Goal: Book appointment/travel/reservation

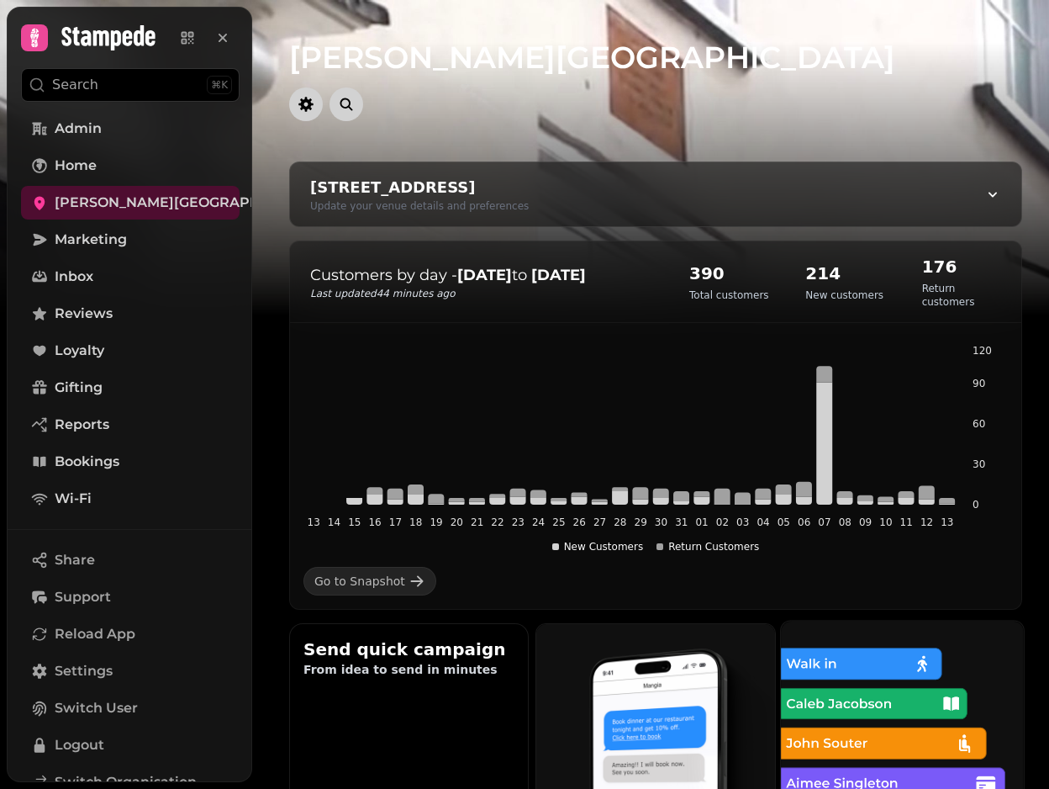
scroll to position [16, 0]
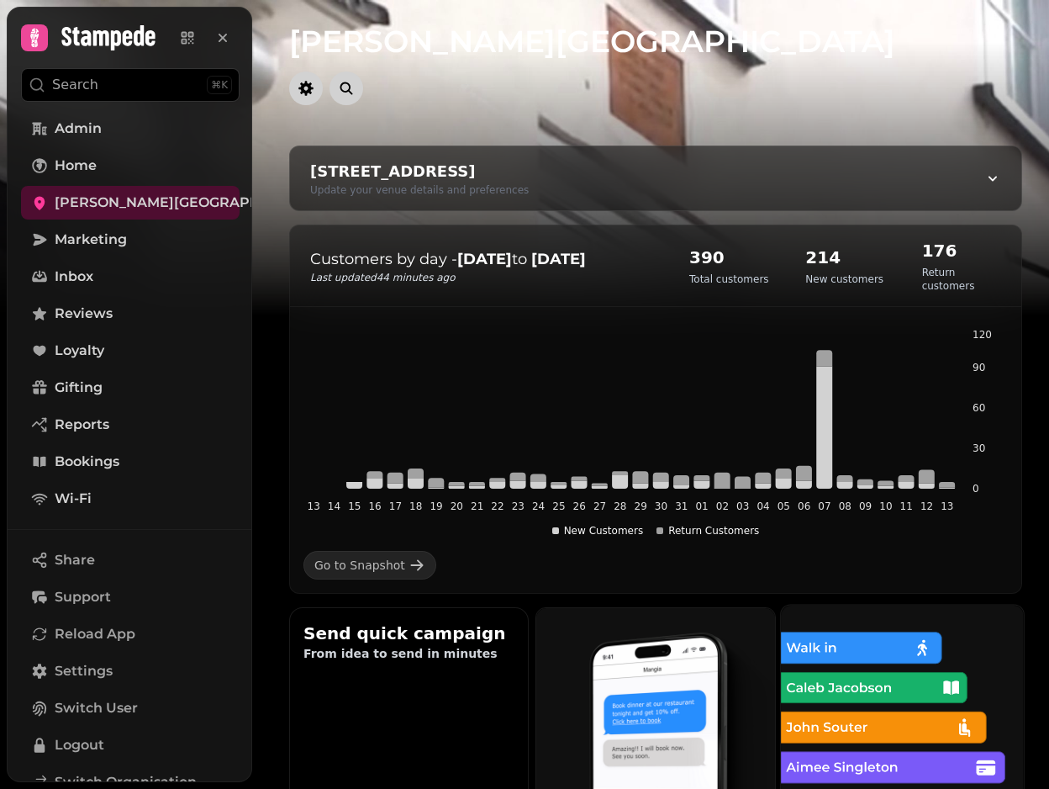
click at [903, 701] on img at bounding box center [901, 726] width 267 height 267
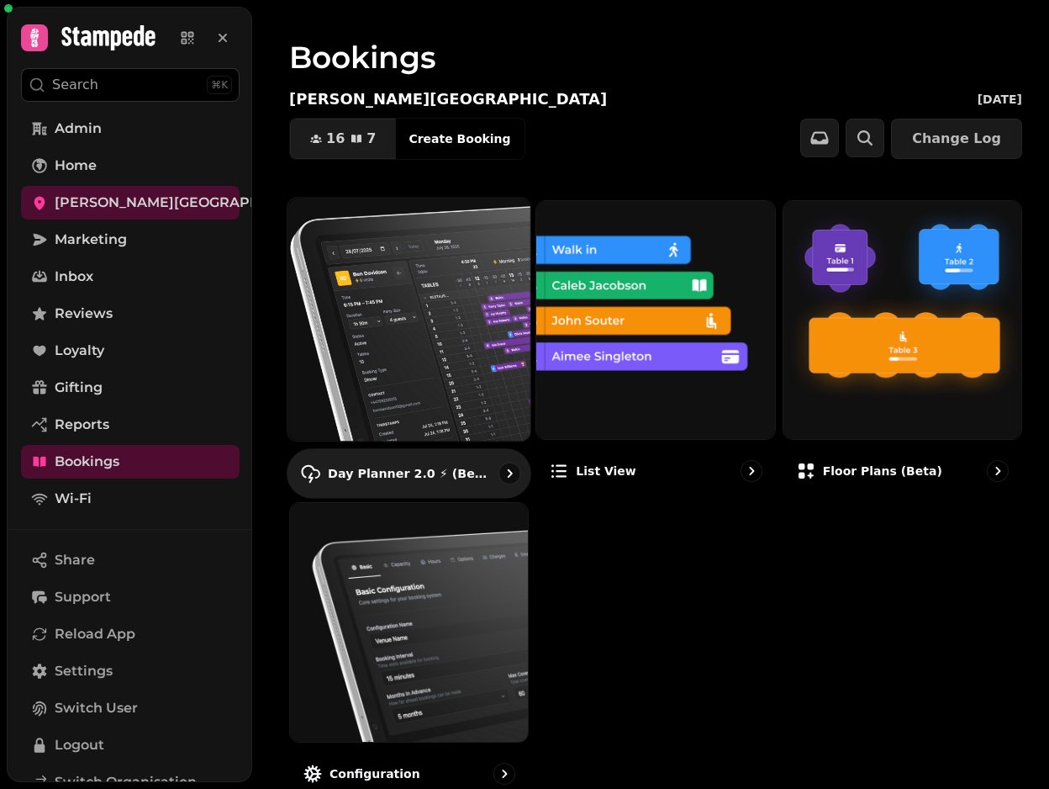
click at [401, 299] on img at bounding box center [409, 319] width 267 height 267
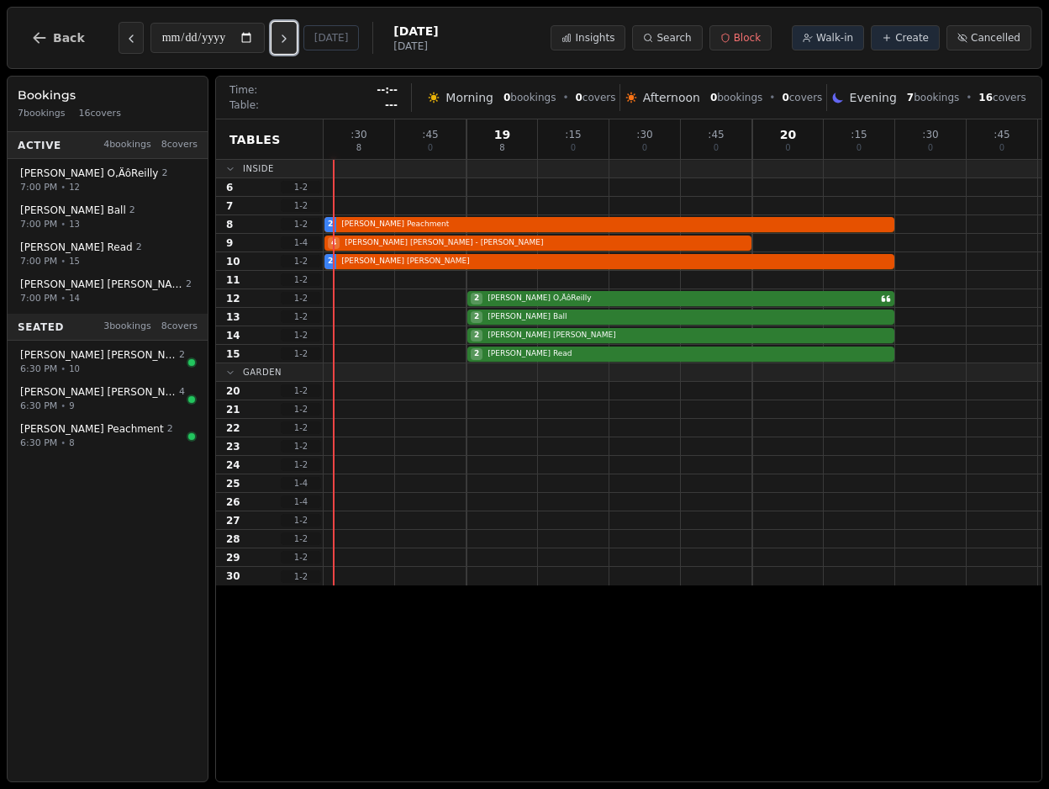
click at [285, 29] on button "Next day" at bounding box center [284, 38] width 25 height 32
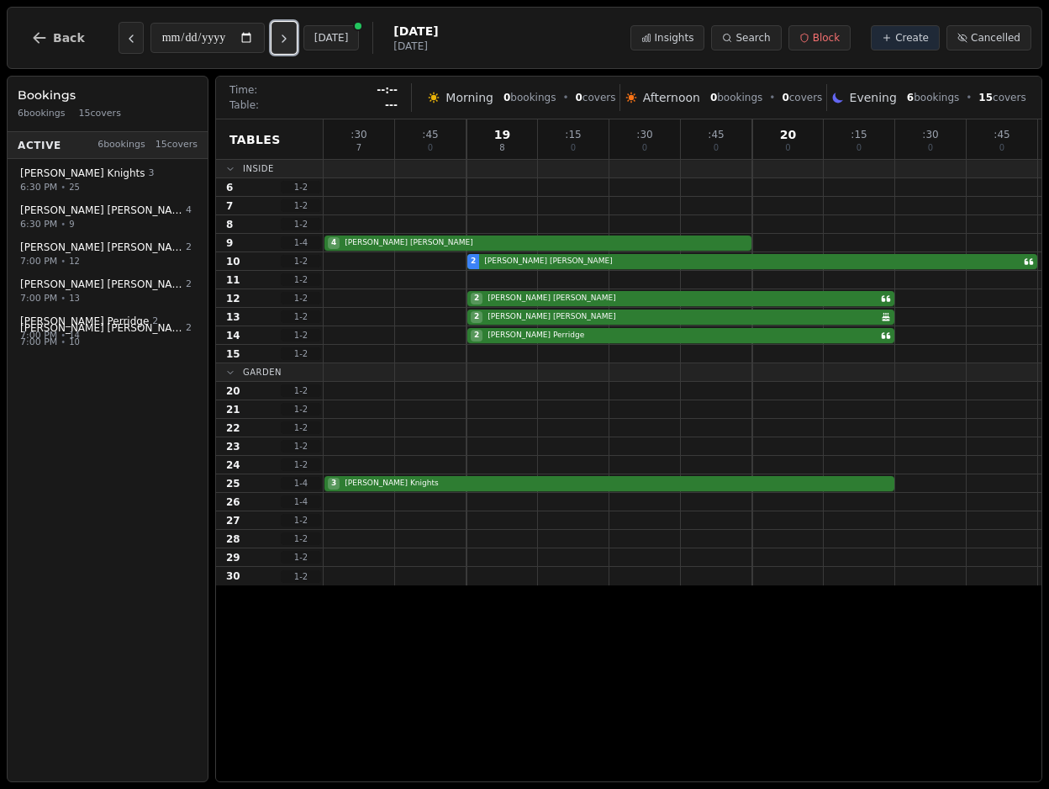
click at [285, 29] on button "Next day" at bounding box center [284, 38] width 25 height 32
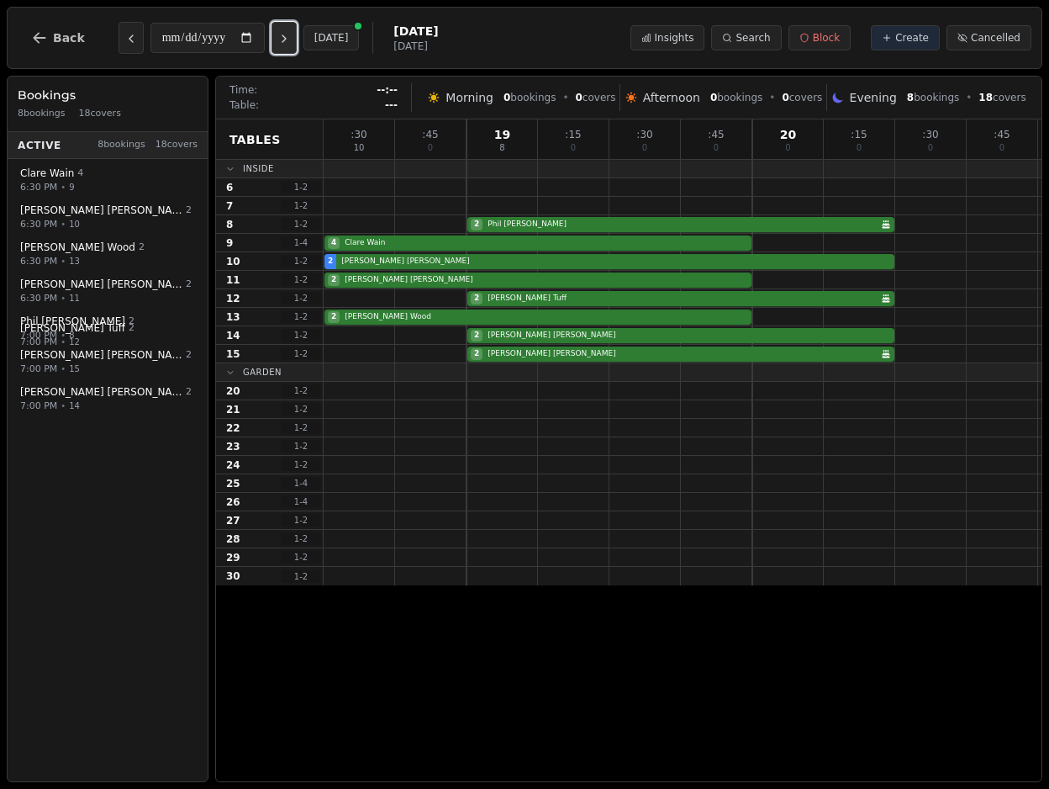
click at [285, 29] on button "Next day" at bounding box center [284, 38] width 25 height 32
type input "**********"
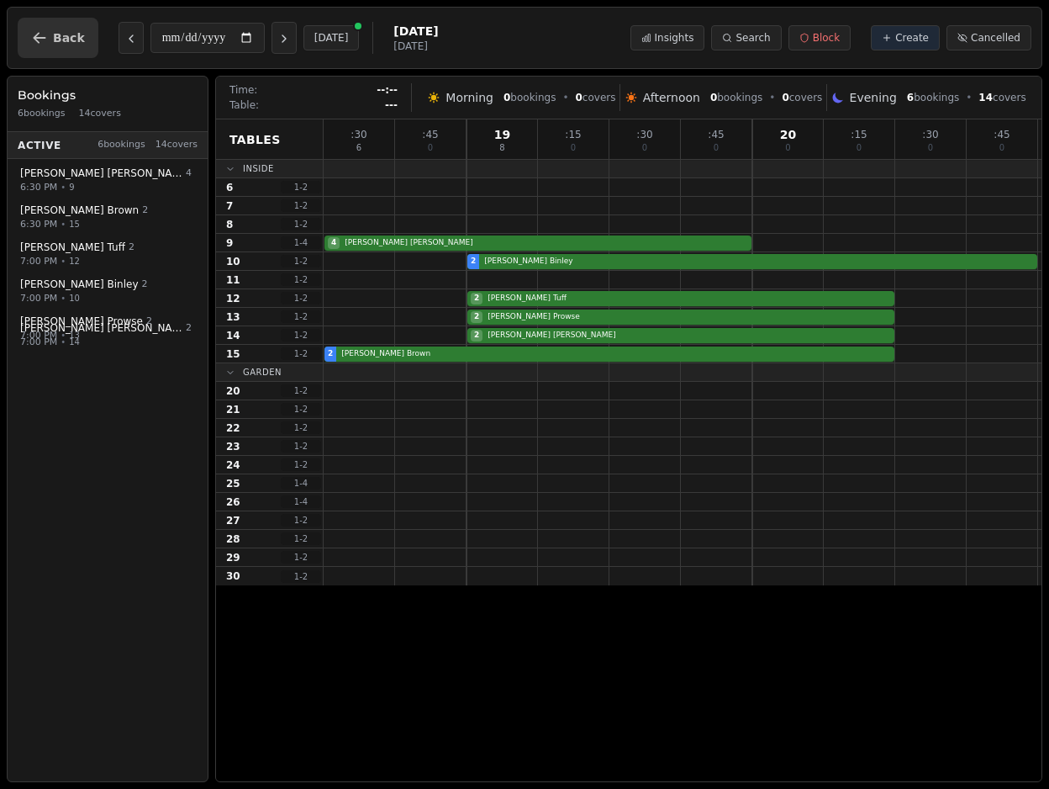
click at [34, 45] on icon "button" at bounding box center [39, 37] width 17 height 17
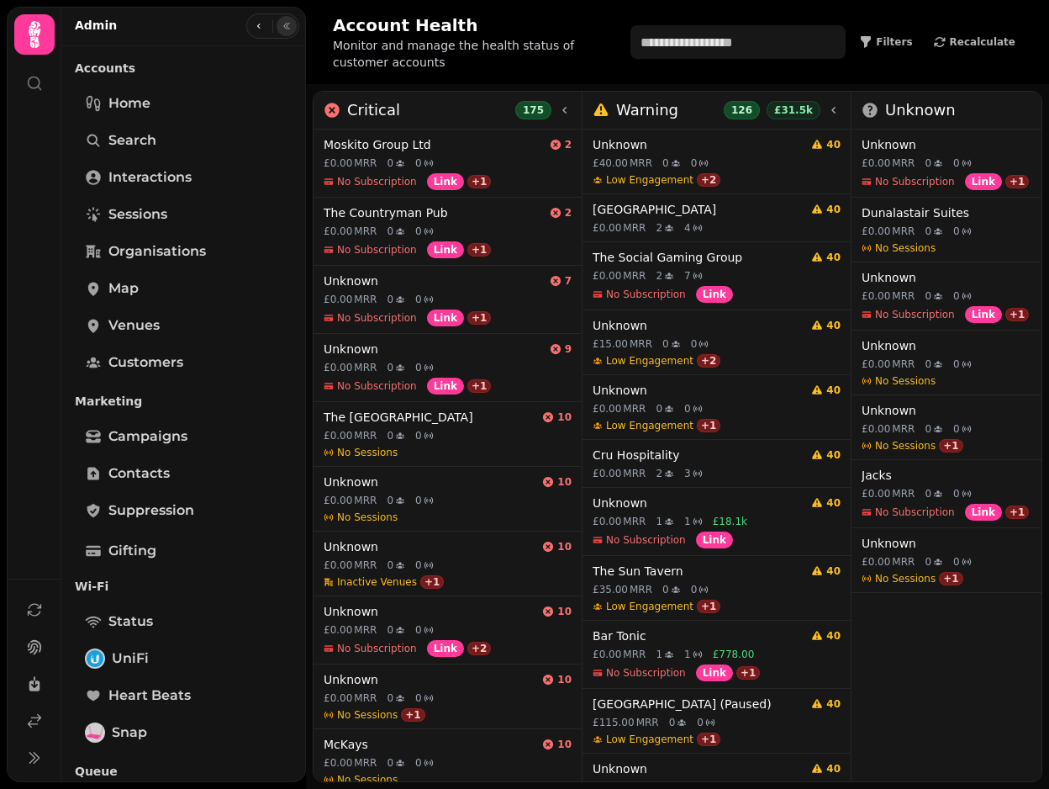
click at [286, 32] on button "button" at bounding box center [287, 26] width 20 height 20
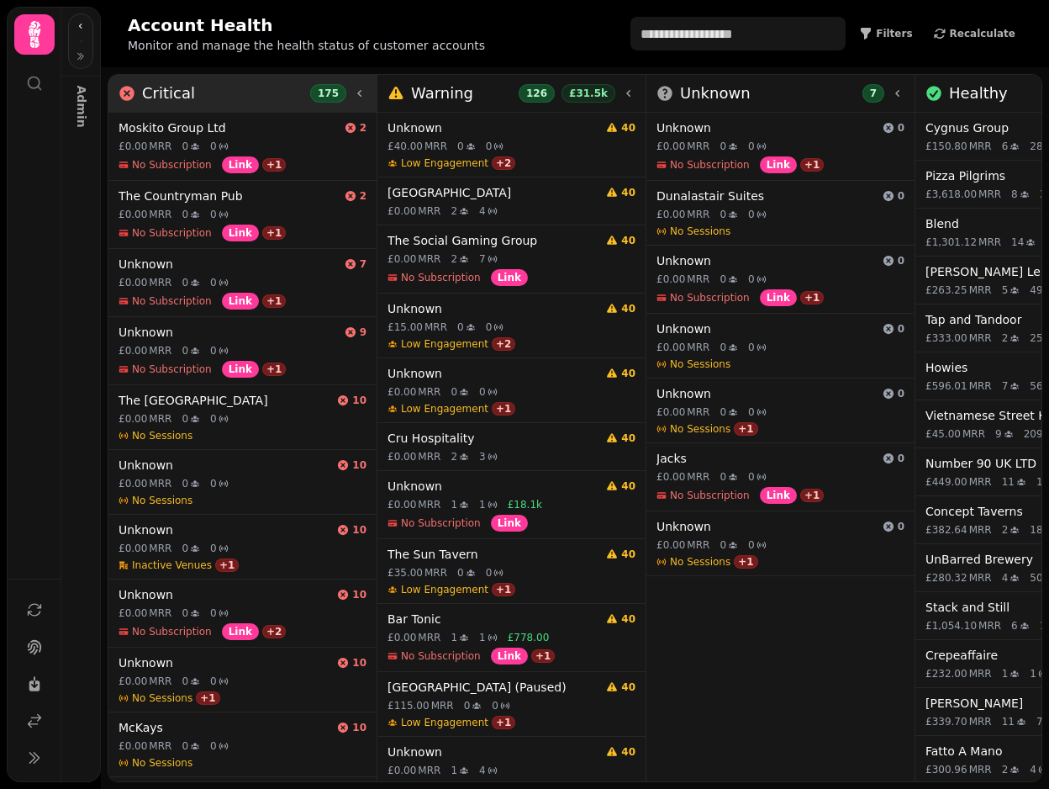
click at [365, 94] on icon at bounding box center [359, 93] width 13 height 13
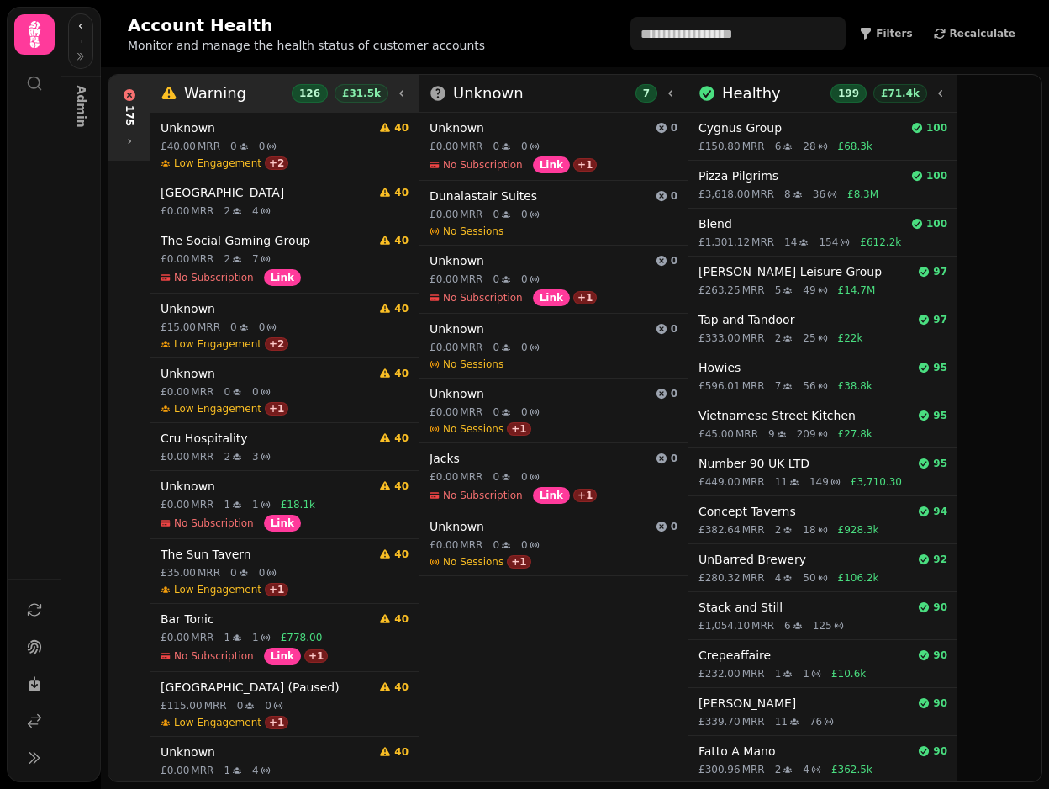
click at [402, 97] on icon at bounding box center [401, 93] width 13 height 13
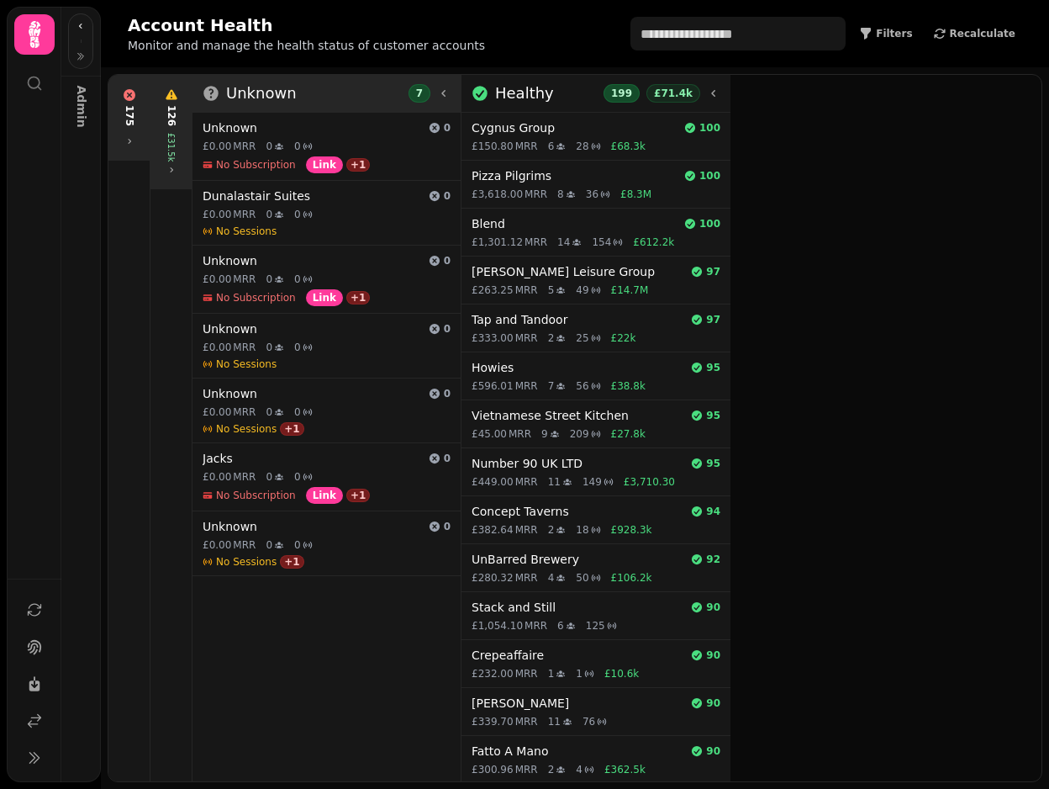
click at [440, 98] on icon at bounding box center [443, 93] width 13 height 13
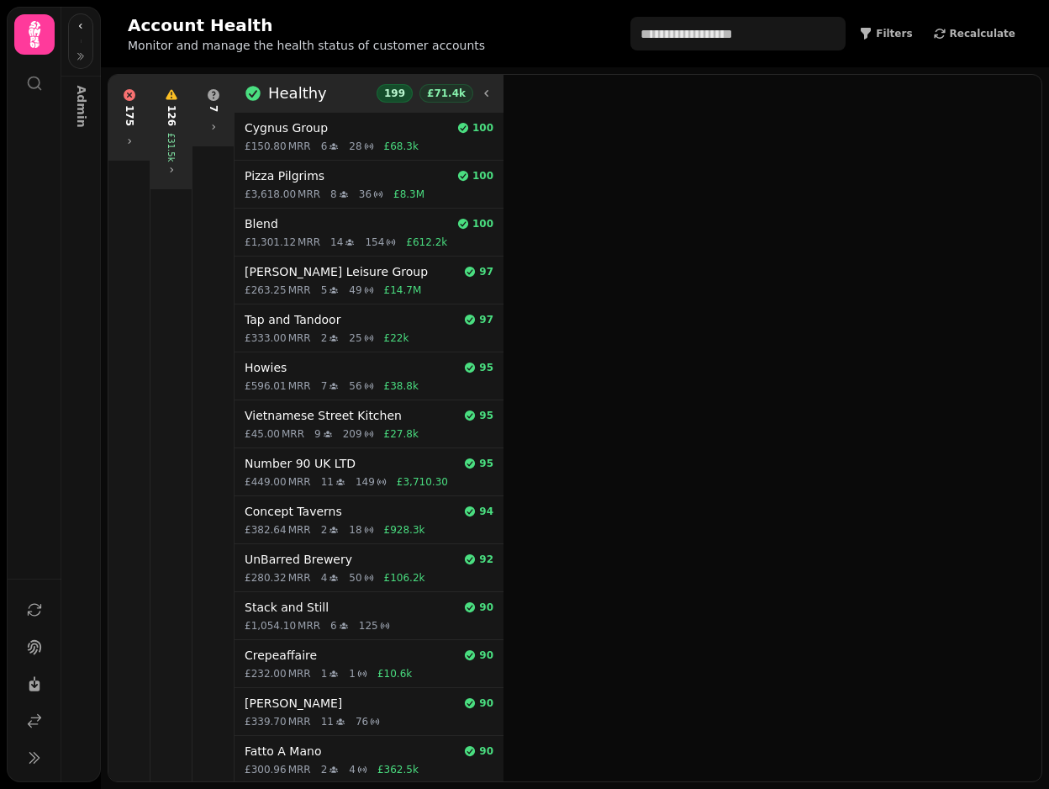
click at [487, 91] on icon at bounding box center [486, 93] width 4 height 7
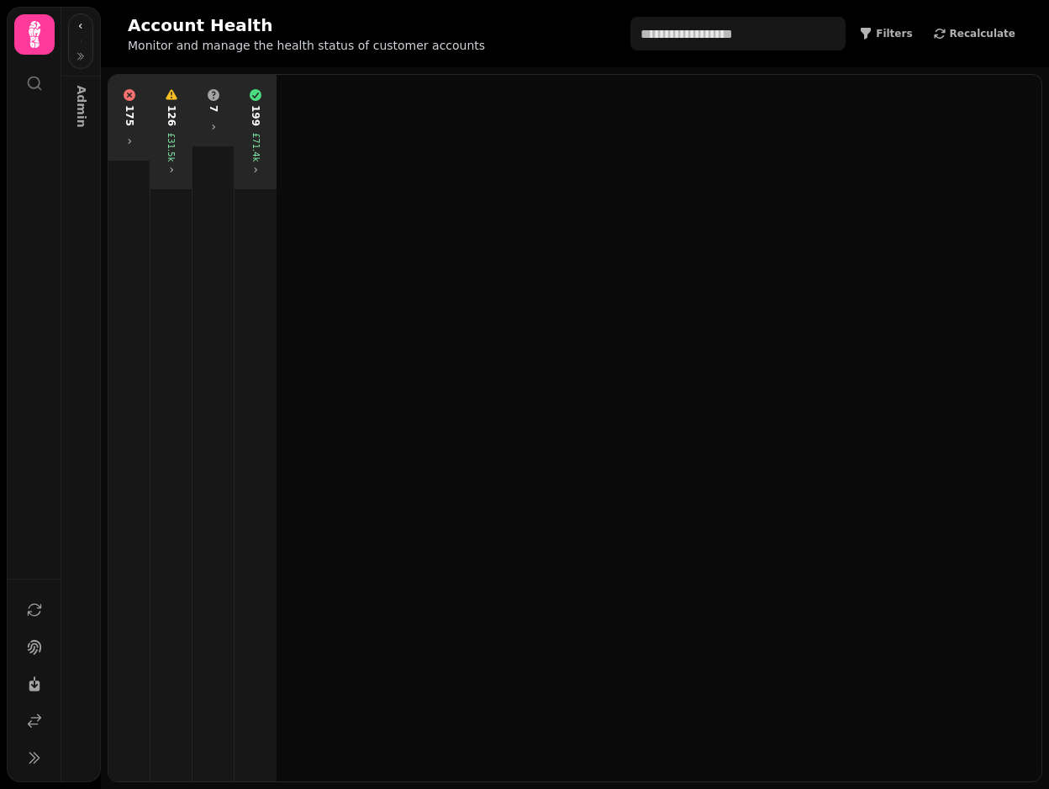
click at [255, 106] on div "199" at bounding box center [255, 115] width 13 height 21
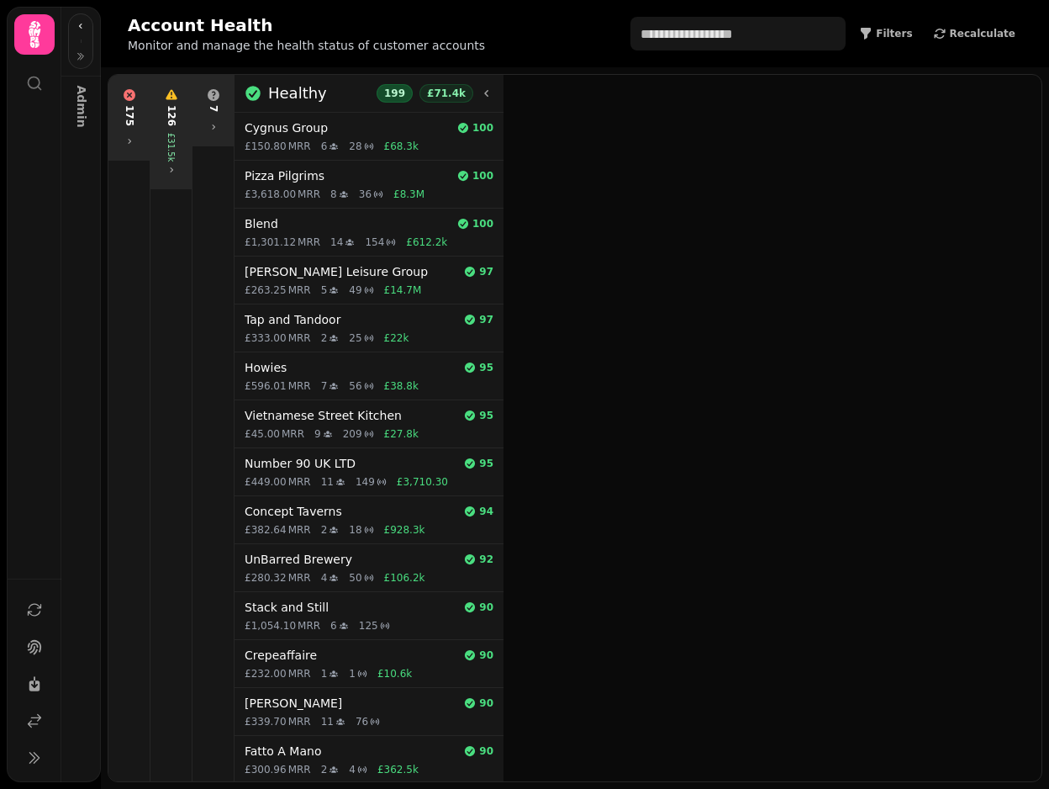
click at [209, 116] on div "7" at bounding box center [213, 110] width 34 height 57
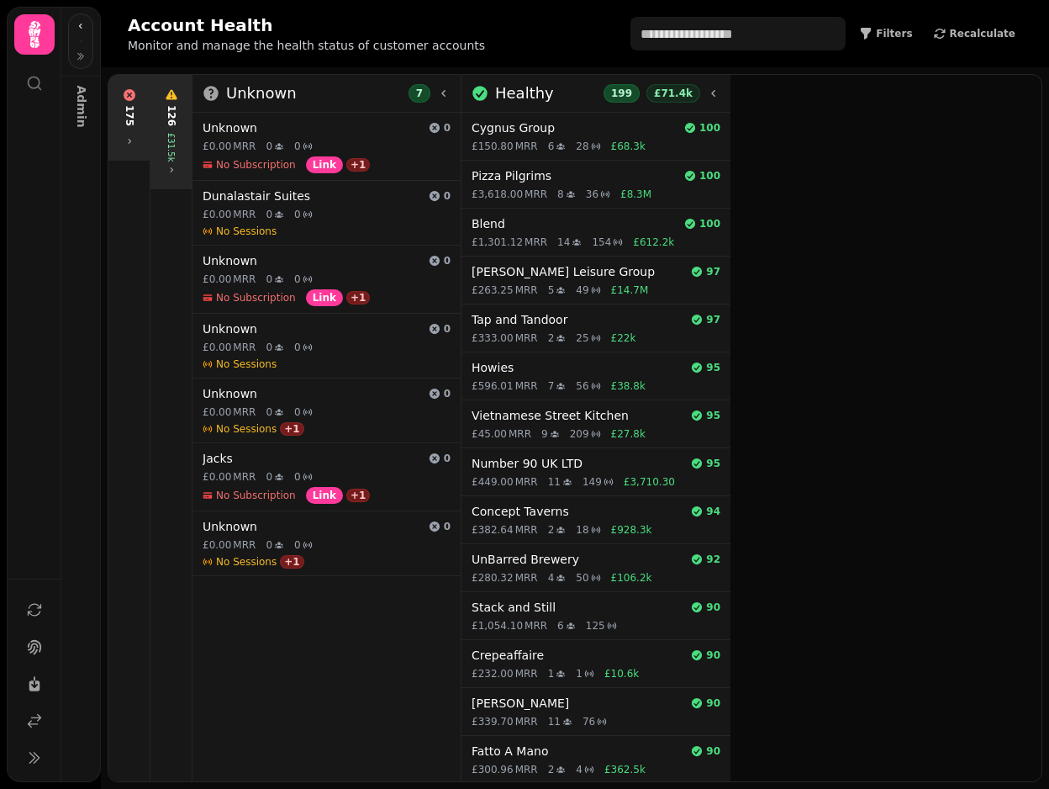
click at [176, 124] on div "126 £31.5k" at bounding box center [171, 132] width 34 height 100
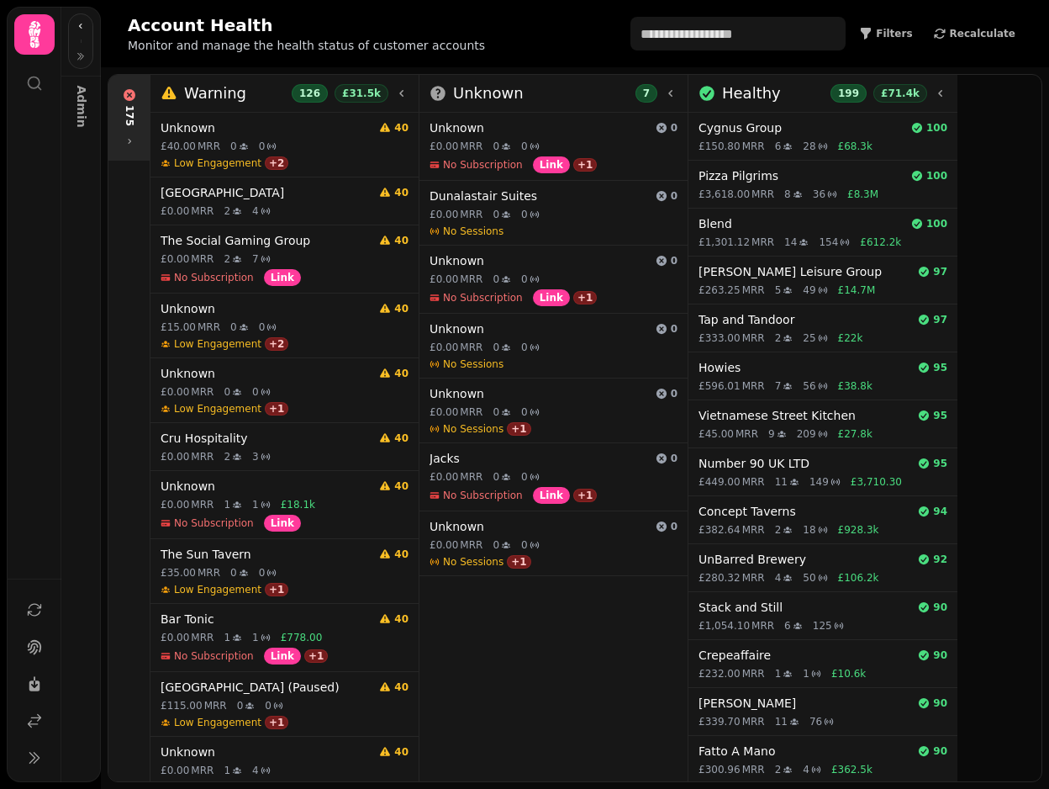
click at [128, 111] on div "175" at bounding box center [129, 115] width 13 height 21
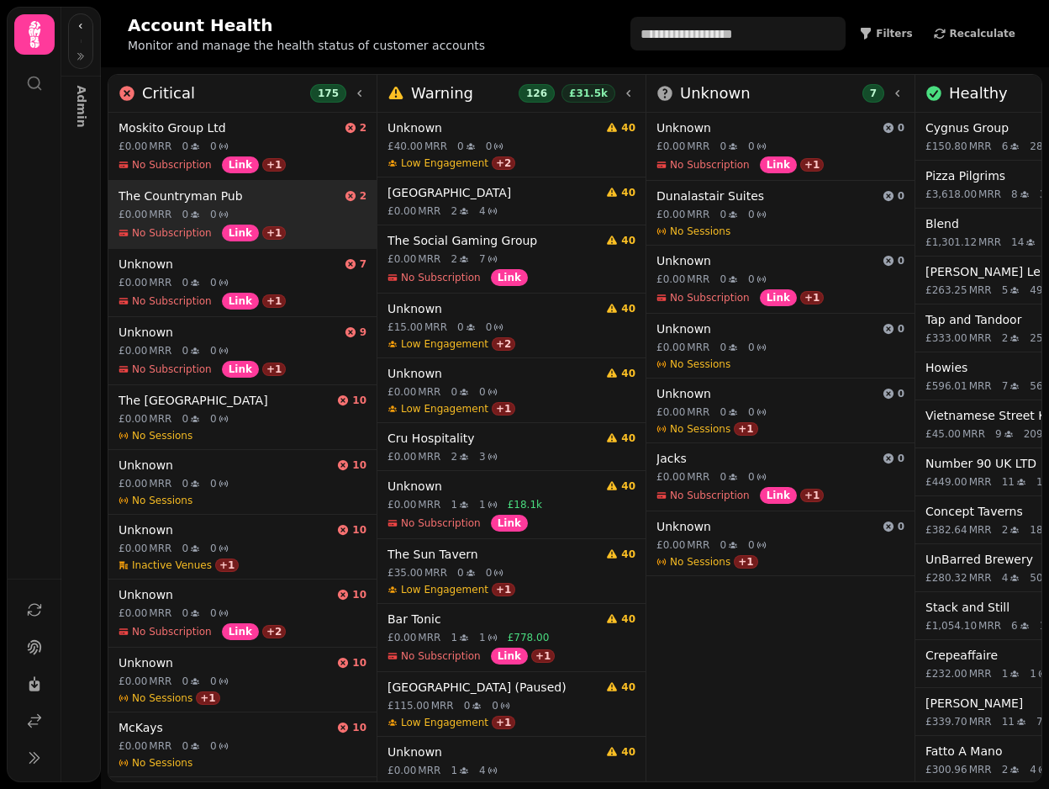
click at [293, 207] on div "The Countryman Pub 2 £0.00 MRR 0 0 No Subscription Link + 1" at bounding box center [242, 214] width 268 height 67
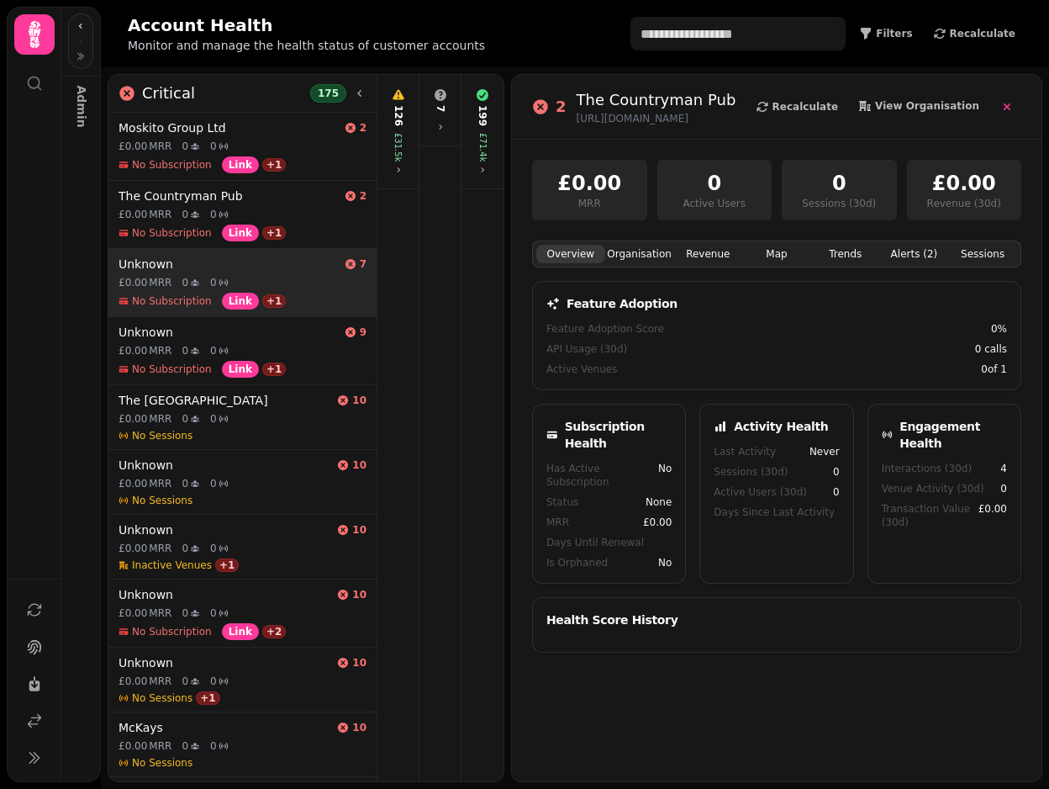
click at [282, 278] on div "£0.00 MRR 0 0" at bounding box center [243, 282] width 248 height 13
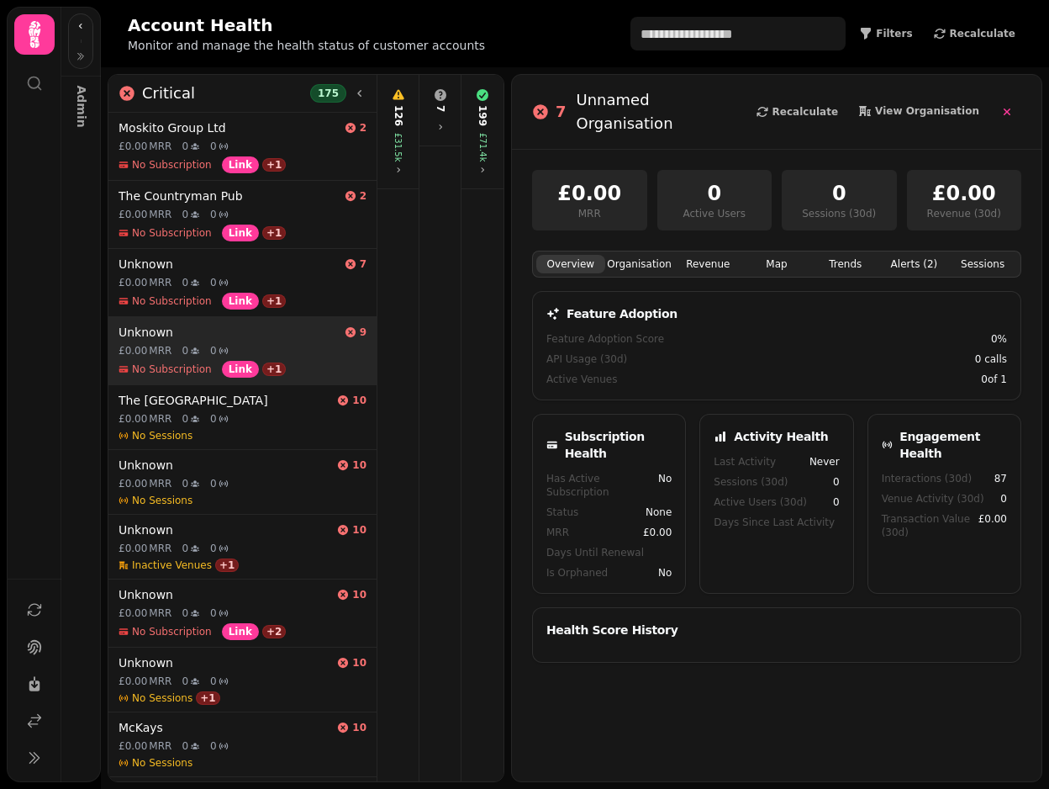
click at [277, 329] on h4 "Unknown" at bounding box center [228, 332] width 219 height 17
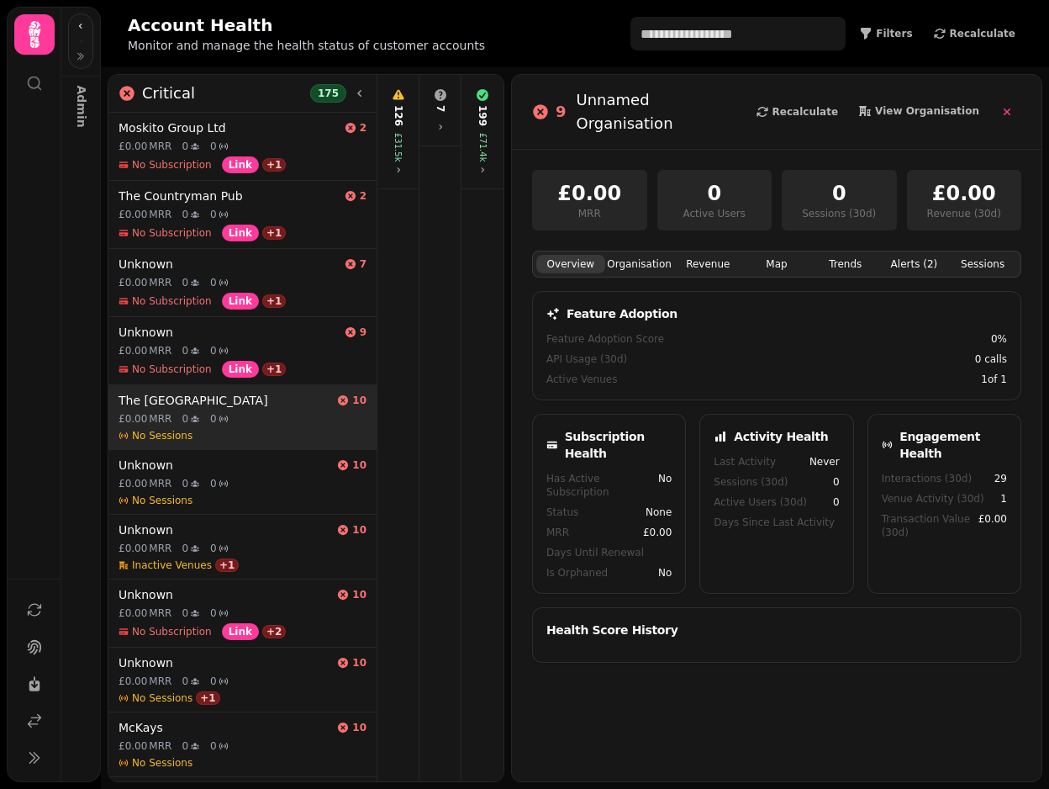
click at [275, 388] on div "The Rose & Crown Hotel 10 £0.00 MRR 0 0 No Sessions" at bounding box center [242, 417] width 268 height 64
click at [274, 429] on div "No Sessions" at bounding box center [243, 435] width 248 height 13
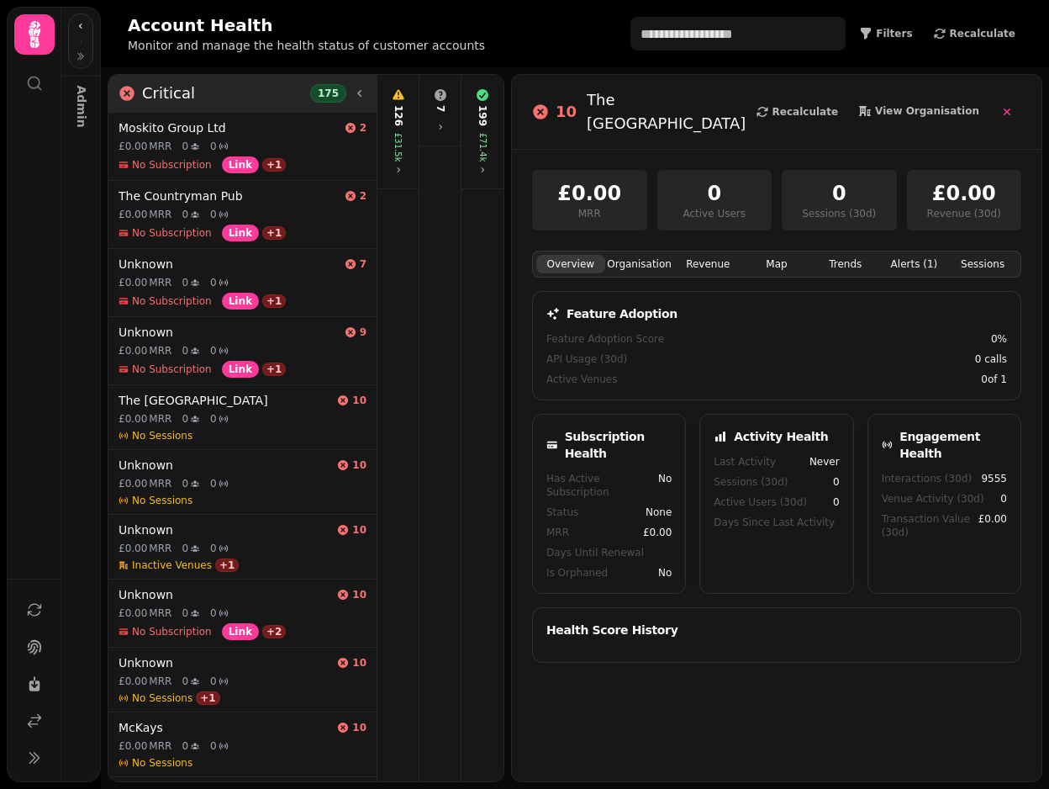
click at [364, 88] on icon at bounding box center [359, 93] width 13 height 13
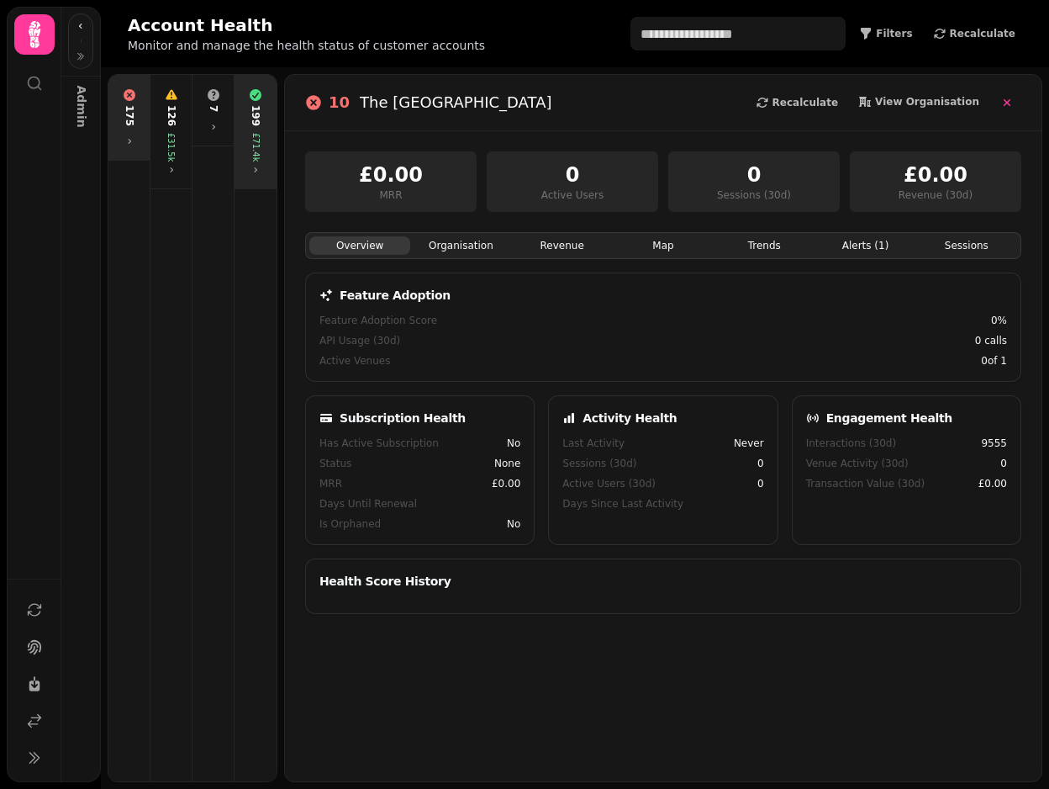
click at [247, 143] on div "199 £71.4k" at bounding box center [255, 132] width 35 height 100
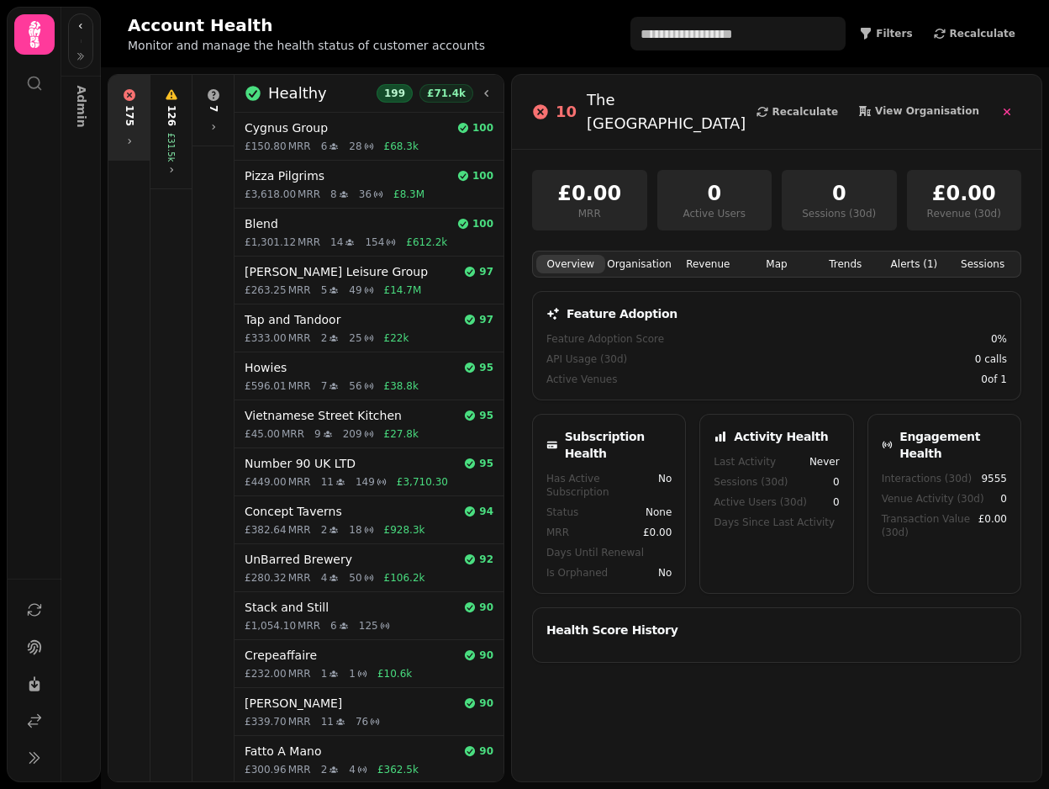
click at [216, 107] on div "7" at bounding box center [213, 108] width 13 height 7
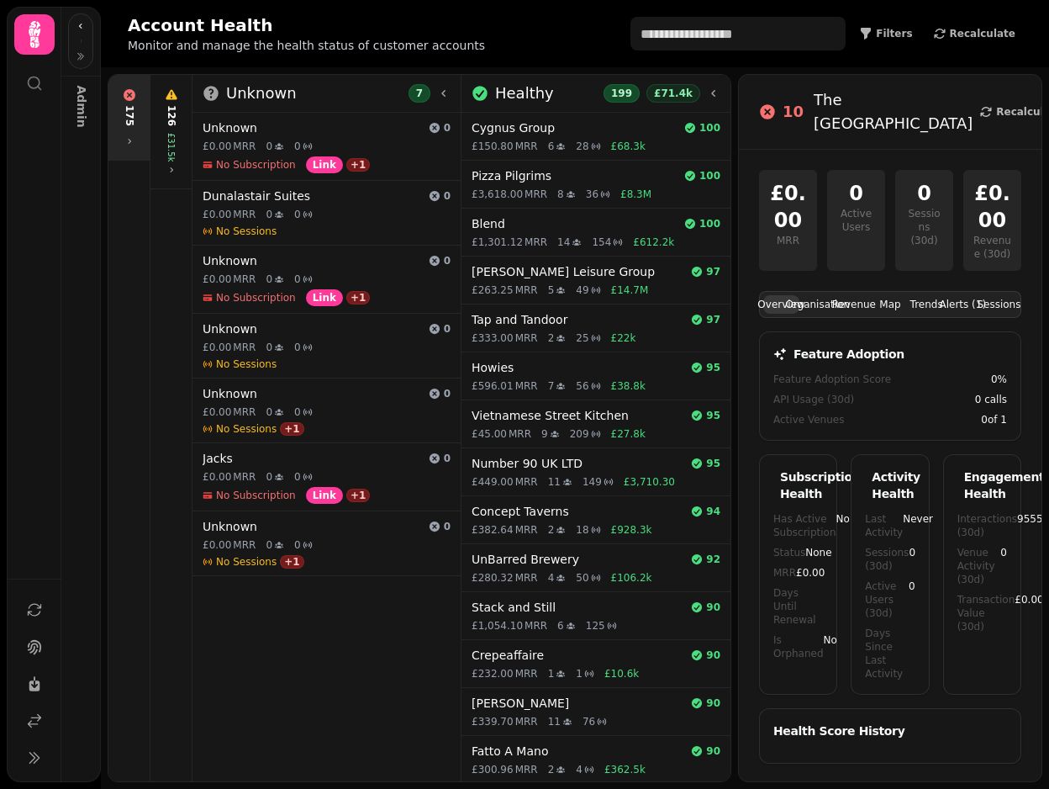
click at [177, 119] on div "126" at bounding box center [171, 115] width 13 height 21
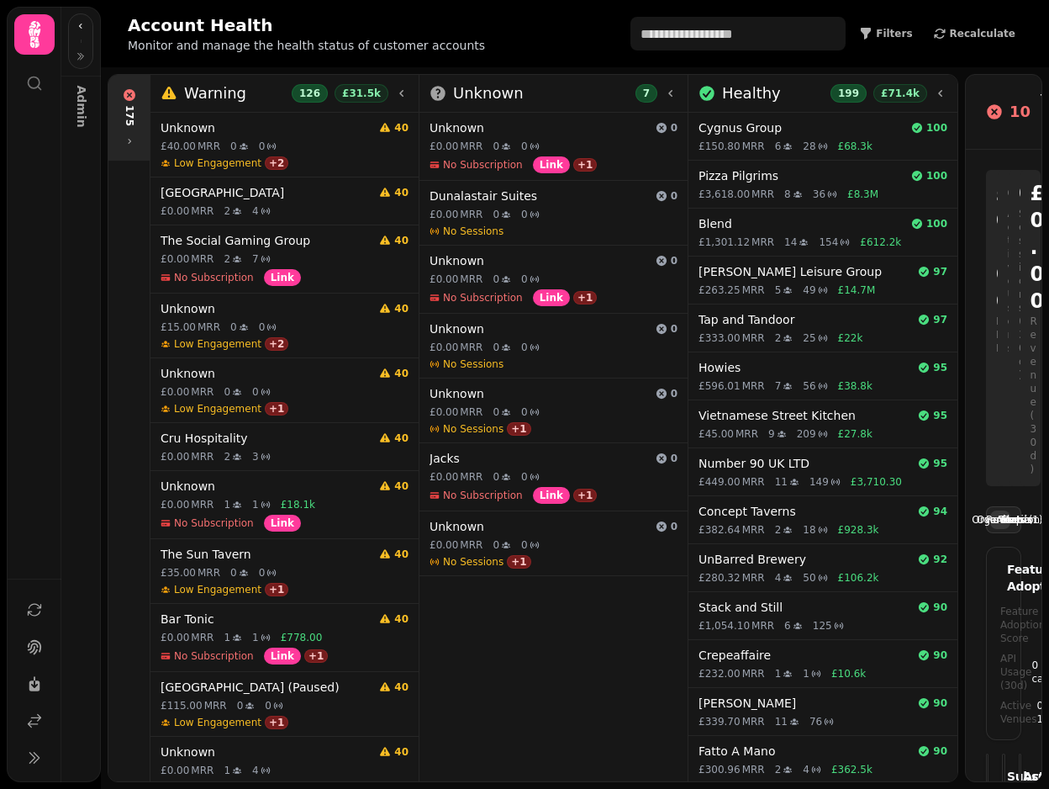
click at [114, 109] on div "175" at bounding box center [129, 117] width 34 height 71
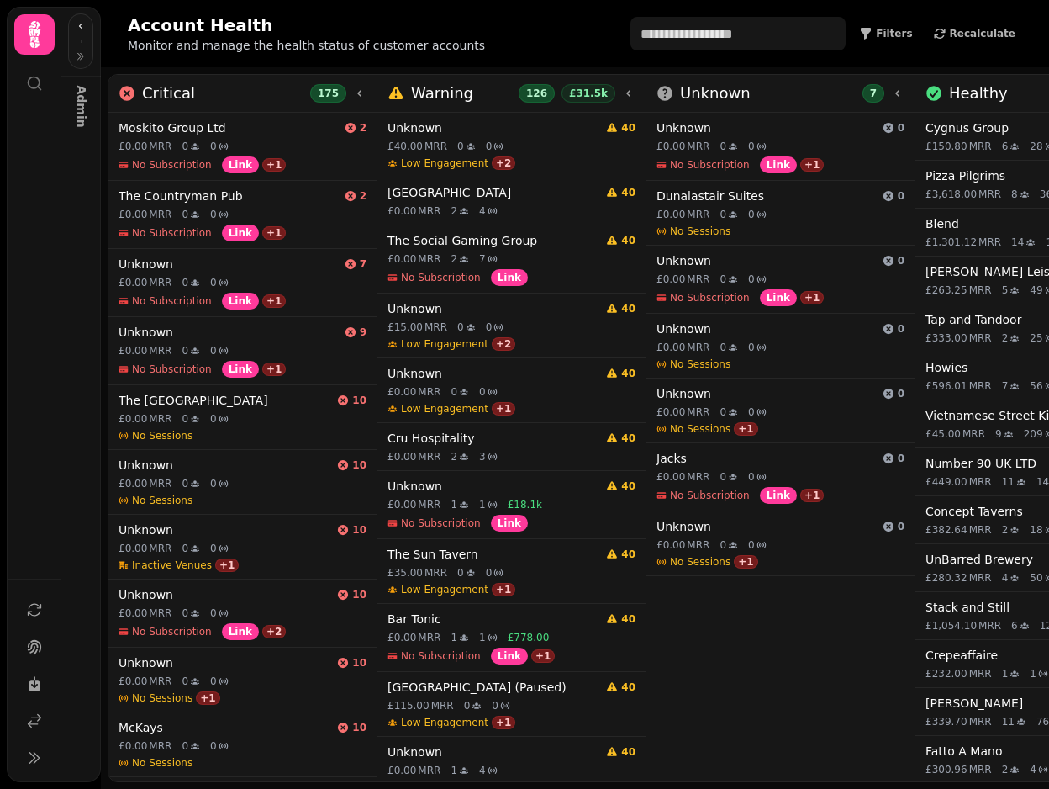
click at [356, 88] on icon at bounding box center [359, 93] width 13 height 13
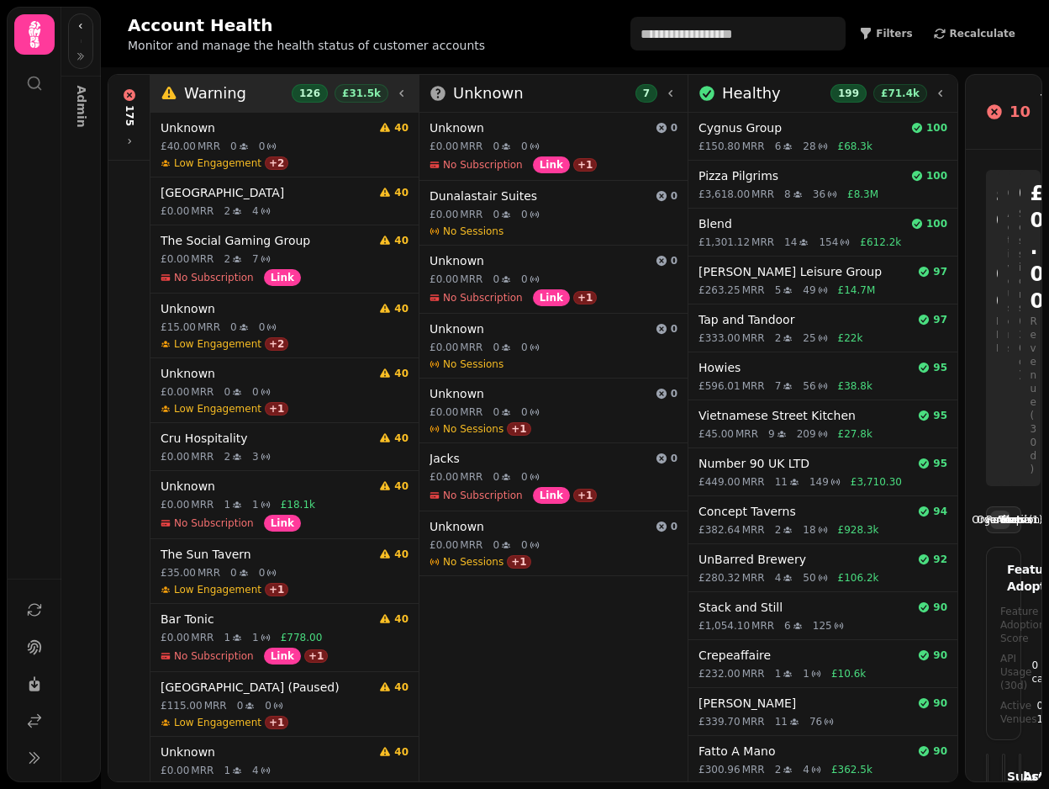
click at [401, 96] on icon at bounding box center [401, 93] width 13 height 13
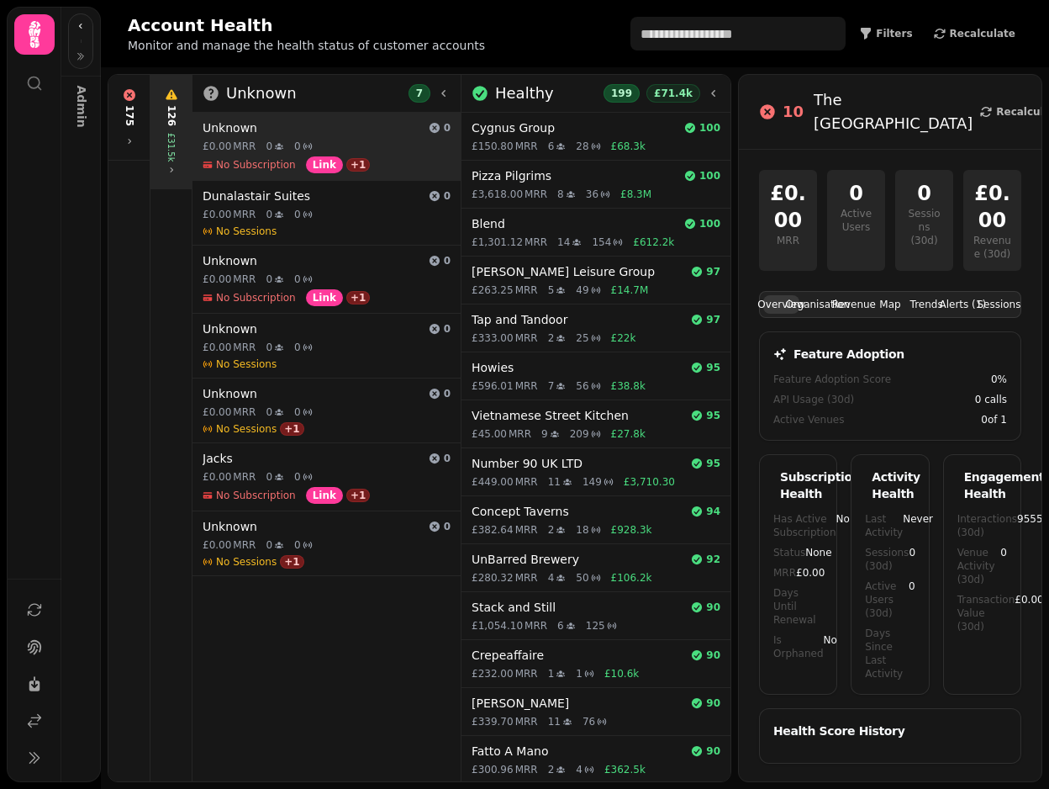
click at [327, 128] on h4 "Unknown" at bounding box center [312, 127] width 219 height 17
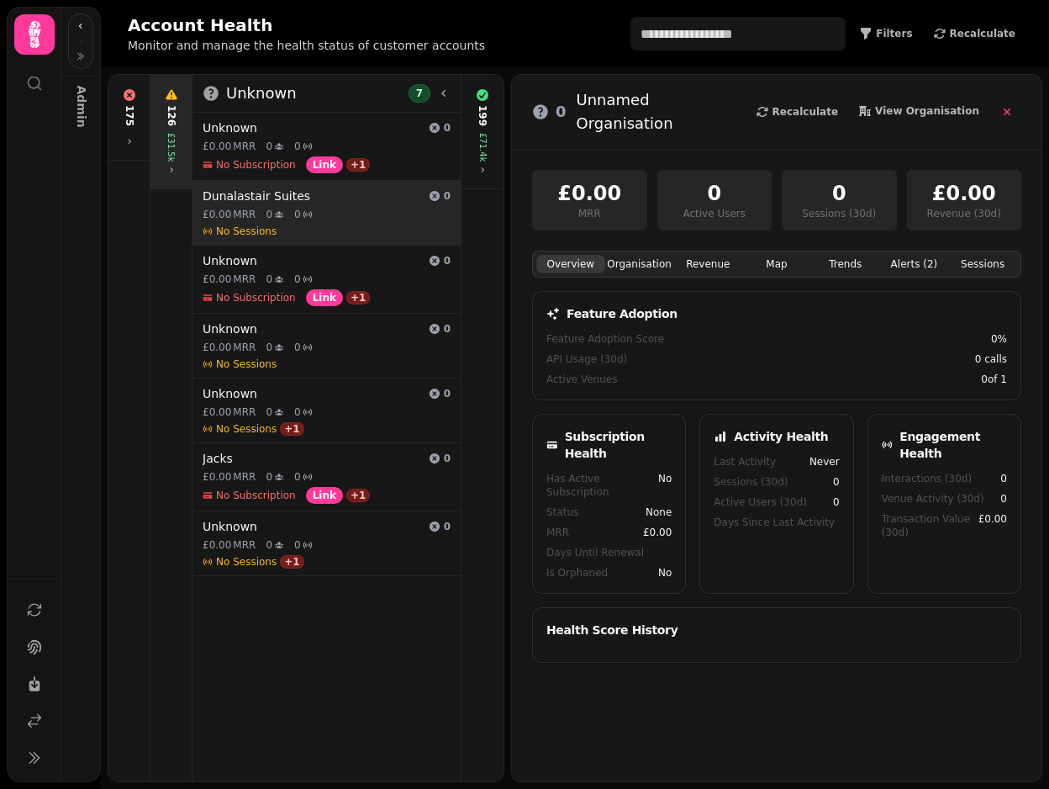
click at [308, 230] on div "No Sessions" at bounding box center [327, 230] width 248 height 13
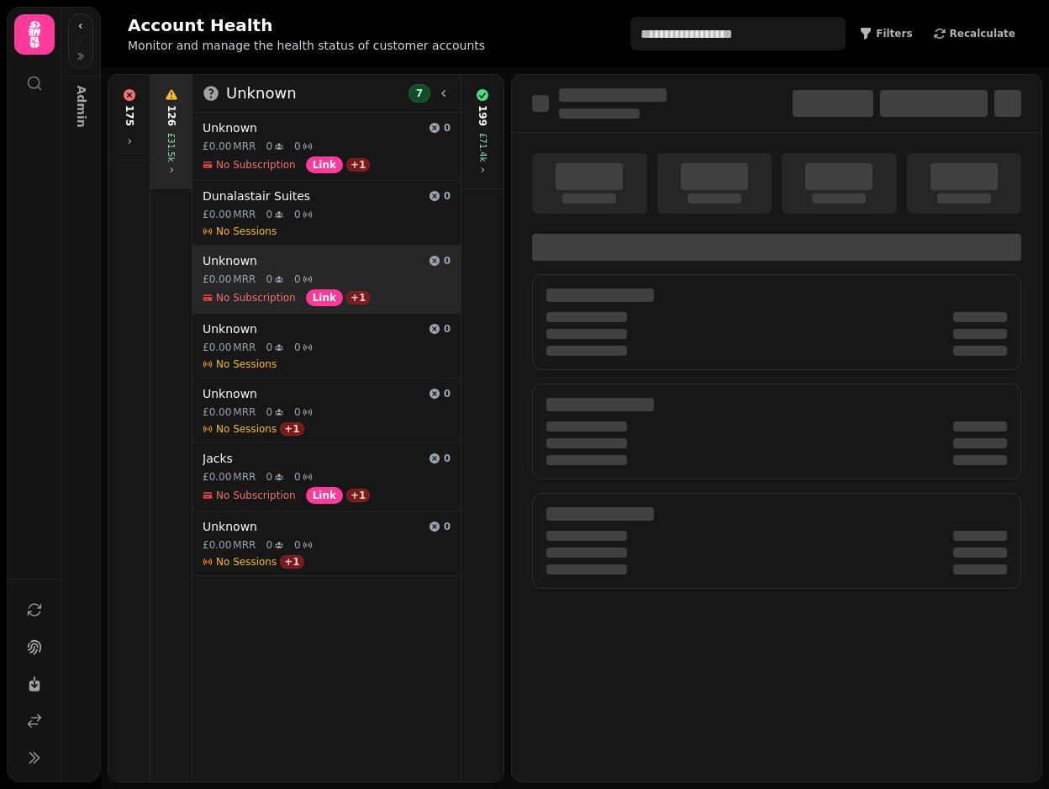
click at [306, 284] on div "0" at bounding box center [303, 278] width 18 height 13
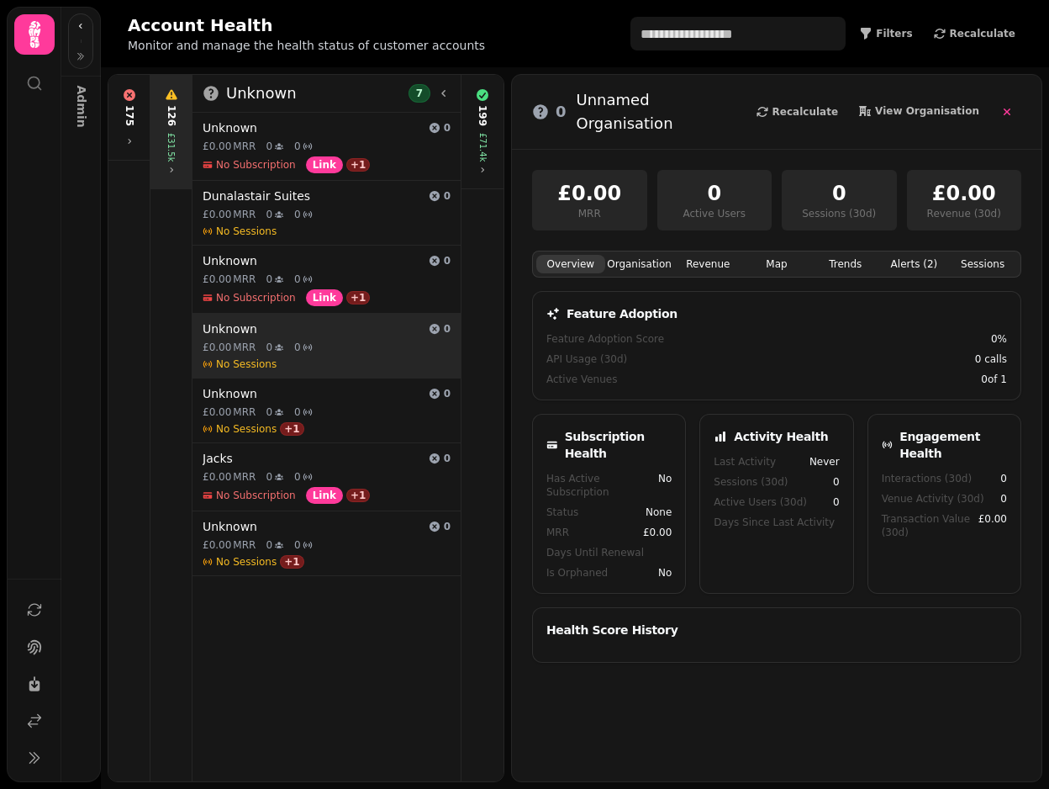
click at [299, 354] on div "Unknown 0 £0.00 MRR 0 0 No Sessions" at bounding box center [327, 346] width 268 height 64
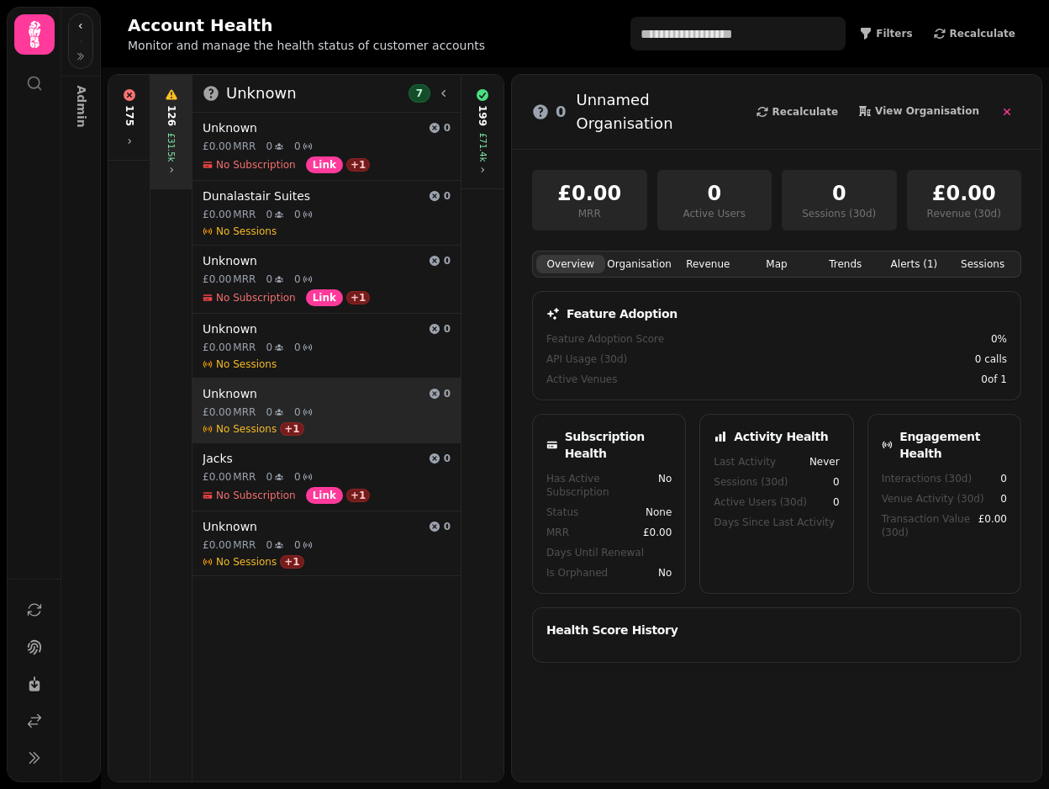
click at [300, 391] on h4 "Unknown" at bounding box center [312, 393] width 219 height 17
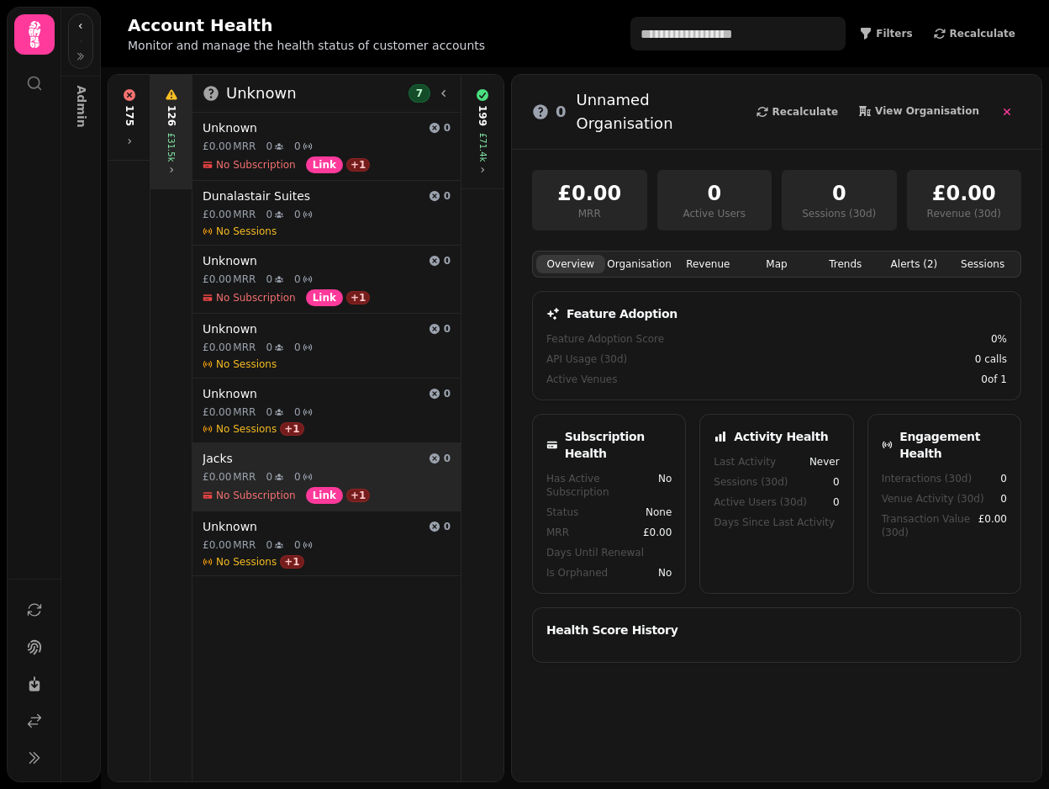
click at [291, 467] on div "Jacks 0 £0.00 MRR 0 0 No Subscription Link + 1" at bounding box center [327, 476] width 268 height 67
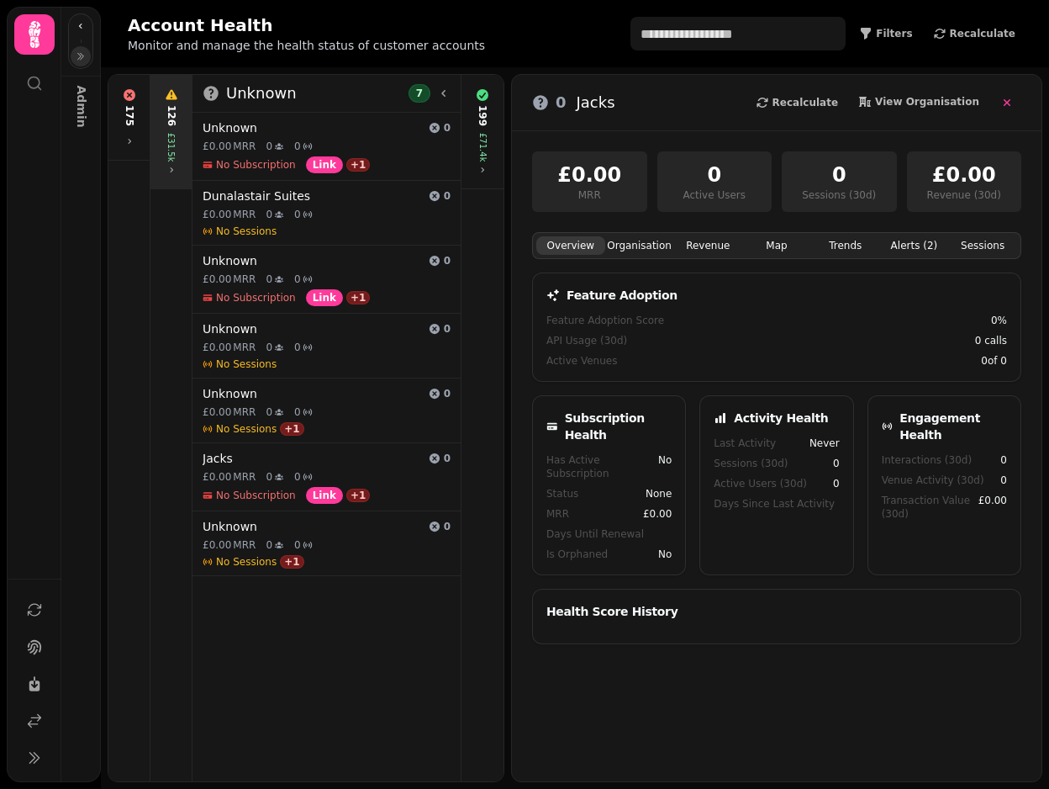
click at [86, 53] on button "button" at bounding box center [81, 56] width 20 height 20
